Goal: Find specific page/section: Find specific page/section

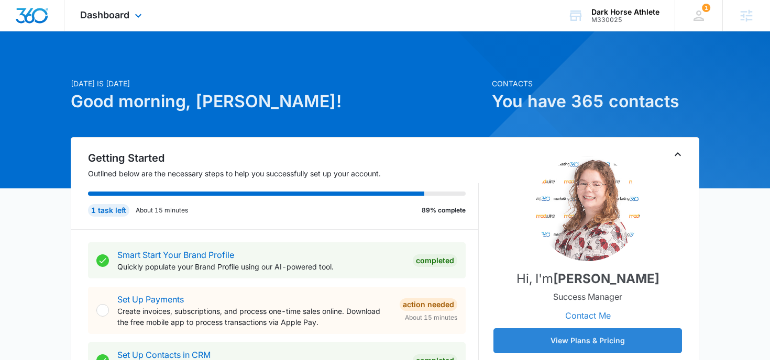
click at [132, 25] on div "Dashboard Apps Reputation Websites Forms CRM Email Social Shop Payments POS Con…" at bounding box center [112, 15] width 96 height 31
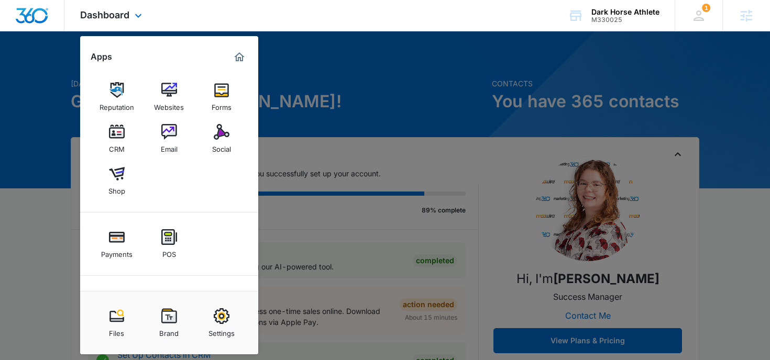
scroll to position [48, 0]
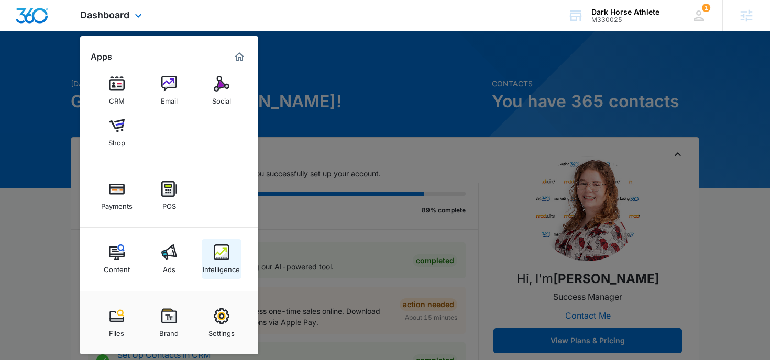
click at [230, 247] on link "Intelligence" at bounding box center [222, 259] width 40 height 40
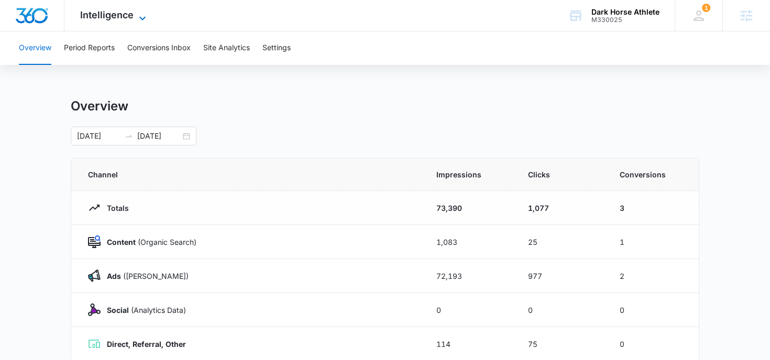
click at [147, 20] on icon at bounding box center [142, 18] width 13 height 13
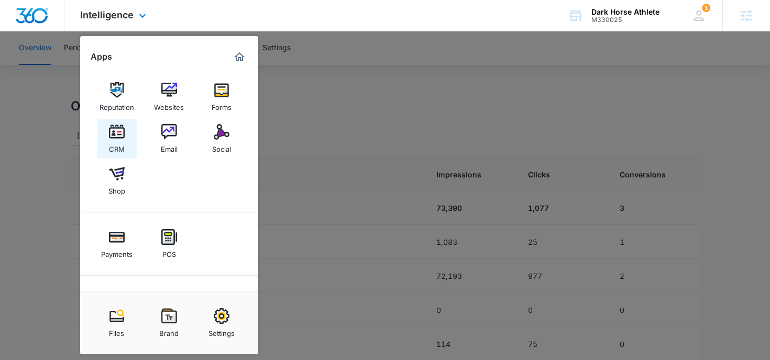
click at [120, 131] on img at bounding box center [117, 132] width 16 height 16
